Goal: Transaction & Acquisition: Download file/media

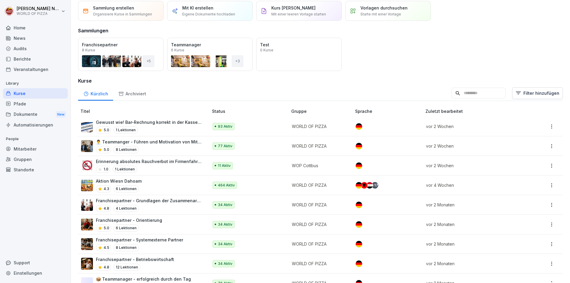
scroll to position [30, 0]
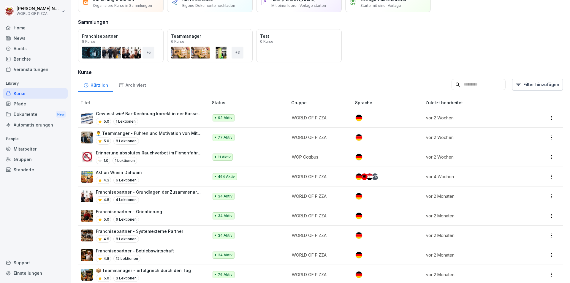
click at [123, 172] on p "Aktion Wiesn Dahoam" at bounding box center [119, 172] width 46 height 6
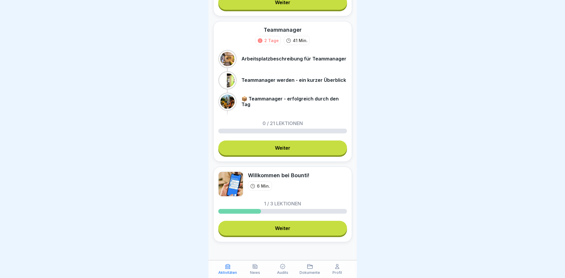
scroll to position [4, 0]
click at [311, 273] on p "Dokumente" at bounding box center [310, 273] width 20 height 4
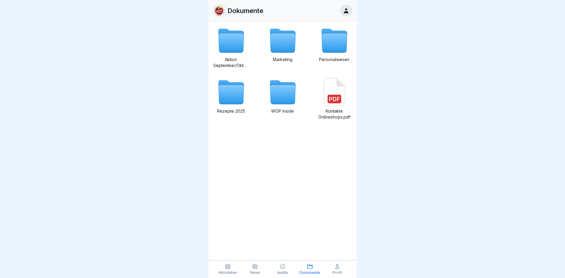
click at [224, 52] on icon at bounding box center [231, 43] width 26 height 19
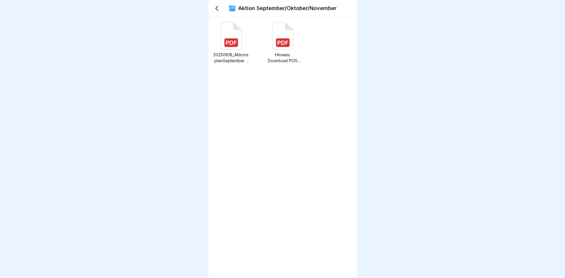
click at [225, 64] on div "20250818_AktionsplanSeptember -[DATE]pdf Hinweis Download POS Filme.pdf" at bounding box center [282, 56] width 139 height 69
click at [227, 59] on p "20250818_AktionsplanSeptember -[DATE]pdf" at bounding box center [231, 58] width 36 height 12
